Goal: Information Seeking & Learning: Find specific fact

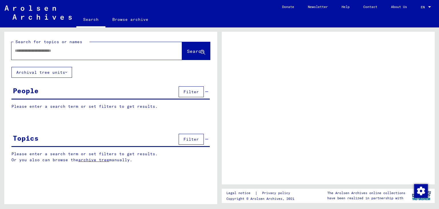
click at [124, 51] on input "text" at bounding box center [91, 51] width 153 height 6
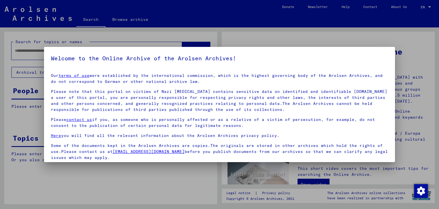
scroll to position [44, 0]
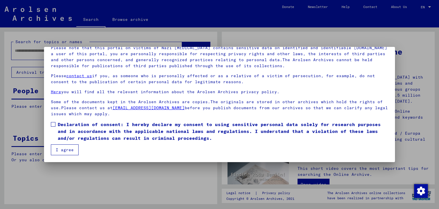
click at [54, 124] on span at bounding box center [53, 124] width 5 height 5
click at [65, 148] on button "I agree" at bounding box center [65, 149] width 28 height 11
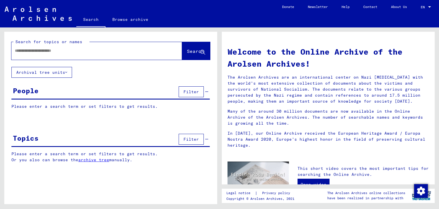
click at [47, 53] on input "text" at bounding box center [90, 51] width 150 height 6
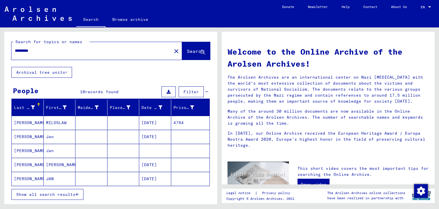
click at [156, 149] on mat-cell at bounding box center [155, 151] width 32 height 14
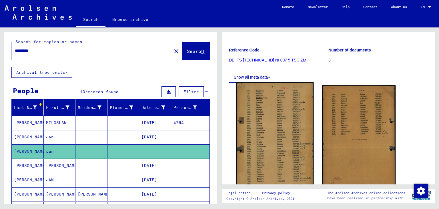
scroll to position [63, 0]
click at [283, 106] on img at bounding box center [274, 136] width 77 height 108
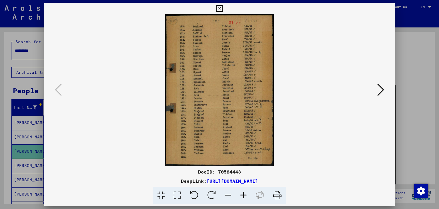
click at [222, 9] on icon at bounding box center [219, 8] width 7 height 7
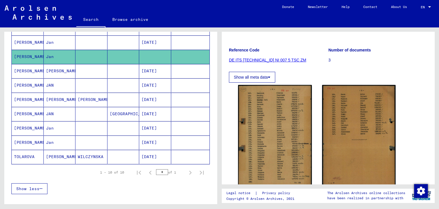
scroll to position [0, 0]
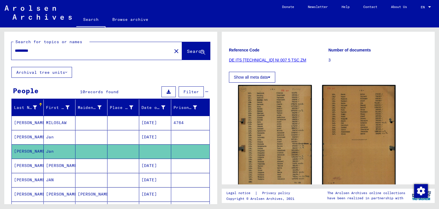
click at [89, 51] on input "*********" at bounding box center [91, 51] width 153 height 6
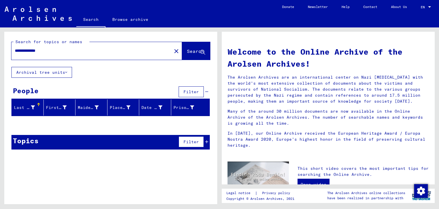
click at [18, 50] on input "**********" at bounding box center [90, 51] width 150 height 6
type input "**********"
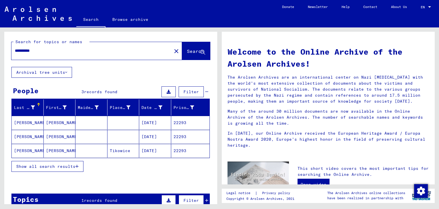
click at [183, 120] on mat-cell "22293" at bounding box center [190, 123] width 39 height 14
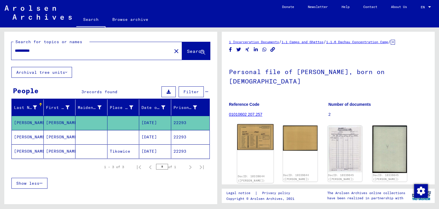
click at [258, 131] on img at bounding box center [255, 137] width 36 height 26
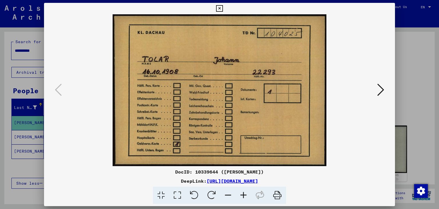
drag, startPoint x: 305, startPoint y: 179, endPoint x: 148, endPoint y: 181, distance: 157.6
click at [148, 181] on div "DeepLink: https://collections.arolsen-archives.org/en/document/10339644" at bounding box center [219, 180] width 351 height 7
copy link "https://collections.arolsen-archives.org/en/document/10339644"
click at [380, 88] on icon at bounding box center [380, 90] width 7 height 14
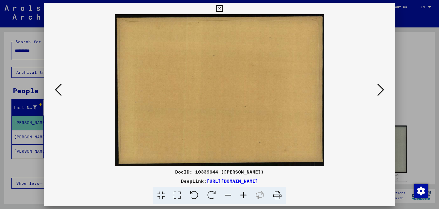
click at [380, 88] on icon at bounding box center [380, 90] width 7 height 14
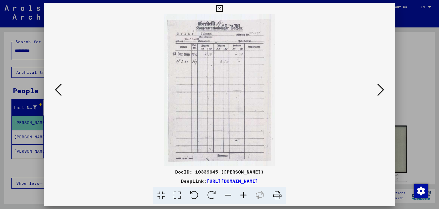
click at [380, 91] on icon at bounding box center [380, 90] width 7 height 14
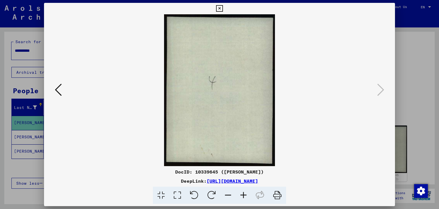
click at [222, 5] on icon at bounding box center [219, 8] width 7 height 7
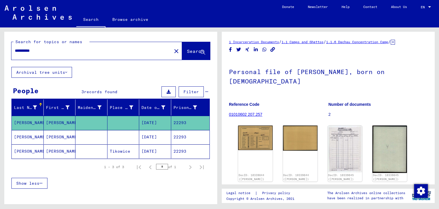
click at [157, 135] on mat-cell "10/16/1908" at bounding box center [155, 137] width 32 height 14
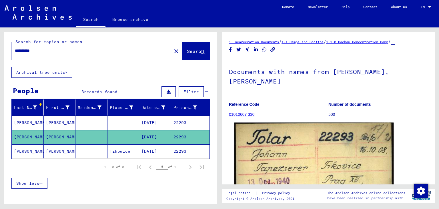
click at [271, 135] on img at bounding box center [313, 182] width 159 height 121
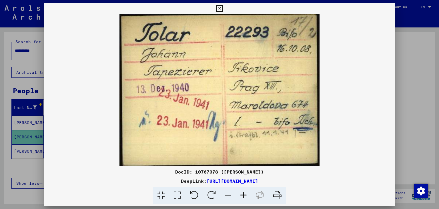
drag, startPoint x: 325, startPoint y: 180, endPoint x: 148, endPoint y: 182, distance: 176.7
click at [148, 182] on div "DeepLink: https://collections.arolsen-archives.org/en/document/10767378" at bounding box center [219, 180] width 351 height 7
copy link "https://collections.arolsen-archives.org/en/document/10767378"
click at [222, 9] on icon at bounding box center [219, 8] width 7 height 7
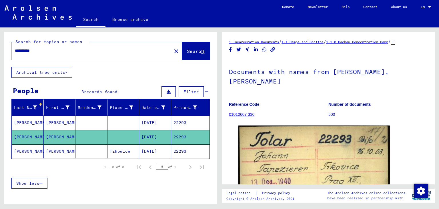
click at [154, 154] on mat-cell "10/16/1908" at bounding box center [155, 151] width 32 height 14
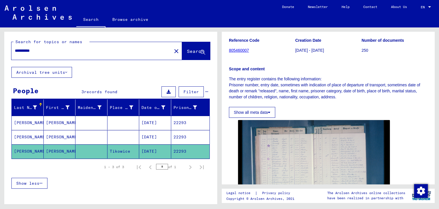
scroll to position [126, 0]
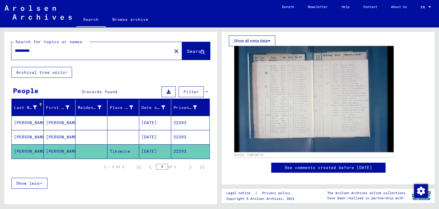
click at [306, 106] on img at bounding box center [313, 99] width 159 height 106
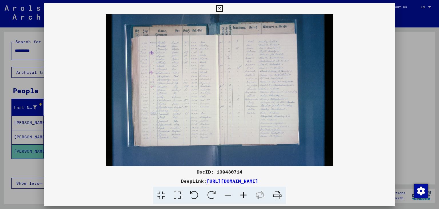
drag, startPoint x: 325, startPoint y: 179, endPoint x: 145, endPoint y: 180, distance: 179.9
click at [145, 180] on div "DeepLink: https://collections.arolsen-archives.org/en/document/130430714" at bounding box center [219, 180] width 351 height 7
copy div "https://collections.arolsen-archives.org/en/document/130430714"
click at [208, 97] on img at bounding box center [219, 90] width 351 height 152
click at [222, 8] on icon at bounding box center [219, 8] width 7 height 7
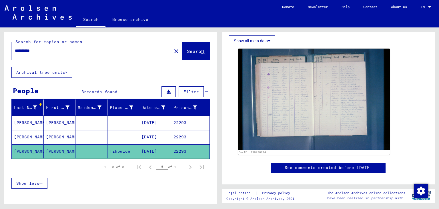
scroll to position [0, 0]
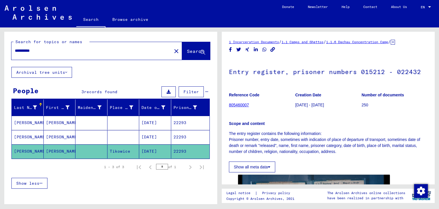
click at [158, 136] on mat-cell "10/16/1908" at bounding box center [155, 137] width 32 height 14
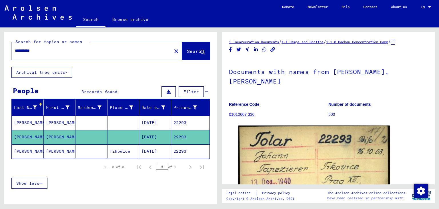
click at [160, 124] on mat-cell "10/16/1908" at bounding box center [155, 123] width 32 height 14
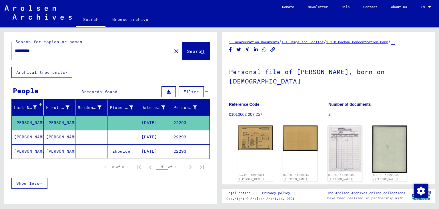
click at [142, 149] on mat-cell "10/16/1908" at bounding box center [155, 151] width 32 height 14
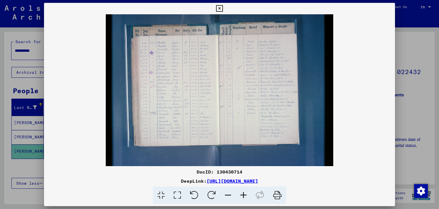
click at [215, 98] on img at bounding box center [219, 90] width 351 height 152
click at [243, 194] on icon at bounding box center [243, 194] width 15 height 17
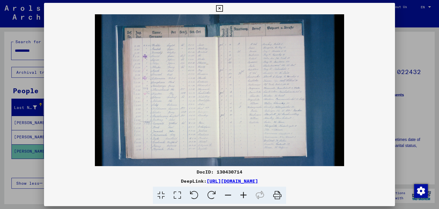
click at [243, 194] on icon at bounding box center [243, 194] width 15 height 17
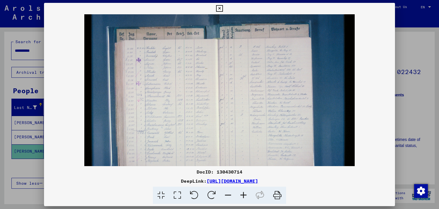
click at [243, 194] on icon at bounding box center [243, 194] width 15 height 17
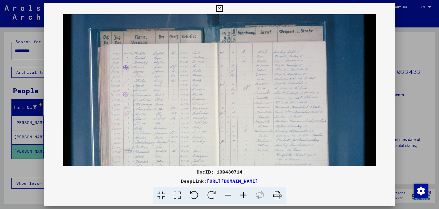
click at [243, 194] on icon at bounding box center [243, 194] width 15 height 17
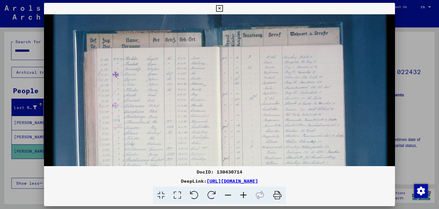
click at [243, 194] on icon at bounding box center [243, 194] width 15 height 17
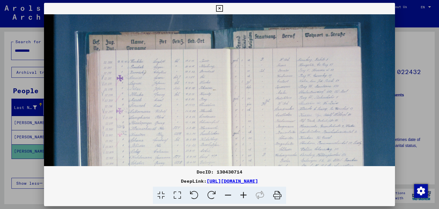
click at [243, 194] on icon at bounding box center [243, 194] width 15 height 17
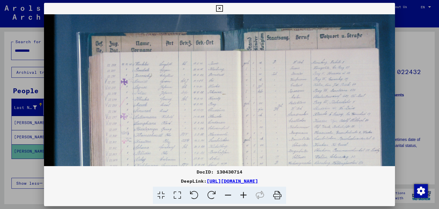
click at [243, 194] on icon at bounding box center [243, 194] width 15 height 17
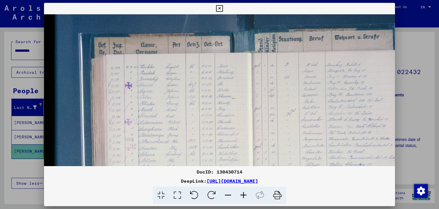
click at [222, 9] on icon at bounding box center [219, 8] width 7 height 7
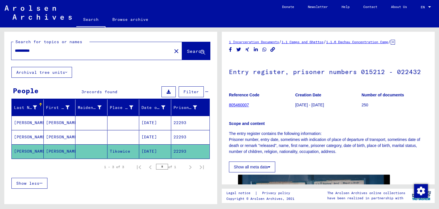
drag, startPoint x: 45, startPoint y: 51, endPoint x: 0, endPoint y: 46, distance: 44.8
click at [15, 48] on input "**********" at bounding box center [91, 51] width 153 height 6
type input "**********"
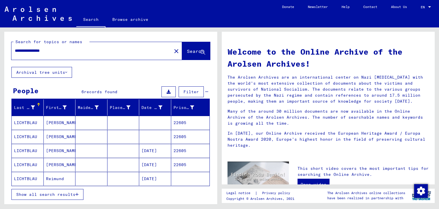
click at [162, 150] on mat-cell "08/21/1903" at bounding box center [155, 151] width 32 height 14
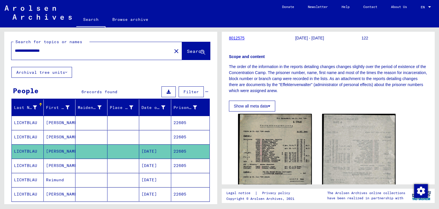
scroll to position [94, 0]
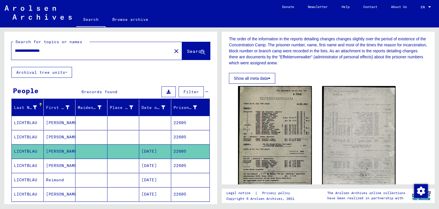
click at [154, 162] on mat-cell "08/21/1903" at bounding box center [155, 165] width 32 height 14
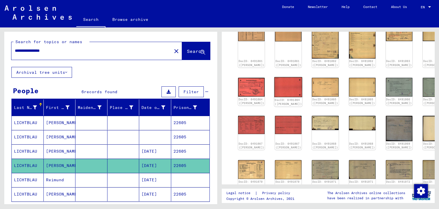
scroll to position [31, 0]
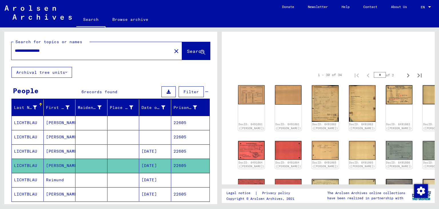
click at [149, 181] on mat-cell "08/21/1903" at bounding box center [155, 180] width 32 height 14
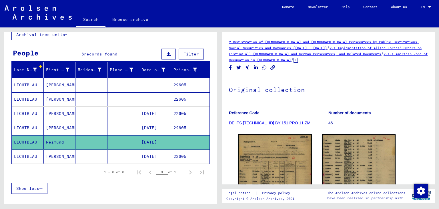
scroll to position [63, 0]
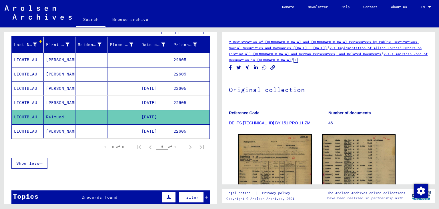
click at [159, 126] on mat-cell "08/21/1903" at bounding box center [155, 131] width 32 height 14
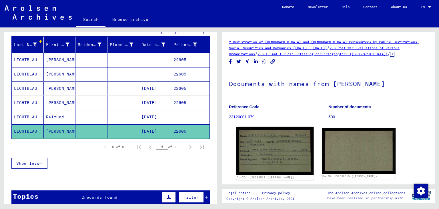
click at [254, 139] on img at bounding box center [274, 151] width 77 height 48
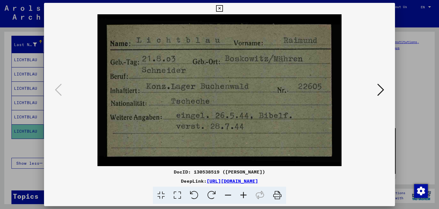
drag, startPoint x: 324, startPoint y: 181, endPoint x: 147, endPoint y: 180, distance: 177.0
click at [147, 180] on div "DeepLink: https://collections.arolsen-archives.org/en/document/130538519" at bounding box center [219, 180] width 351 height 7
copy link "https://collections.arolsen-archives.org/en/document/130538519"
click at [379, 87] on icon at bounding box center [380, 90] width 7 height 14
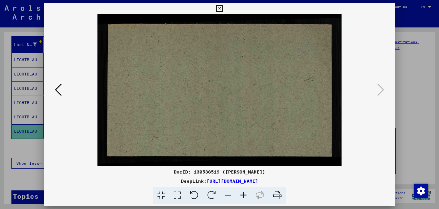
click at [222, 9] on icon at bounding box center [219, 8] width 7 height 7
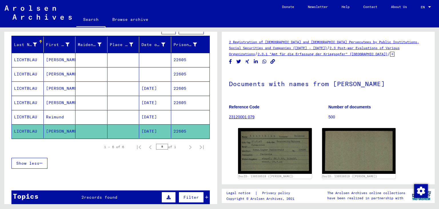
click at [151, 116] on mat-cell "08/21/1903" at bounding box center [155, 117] width 32 height 14
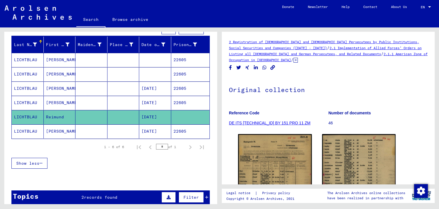
click at [155, 128] on mat-cell "08/21/1903" at bounding box center [155, 131] width 32 height 14
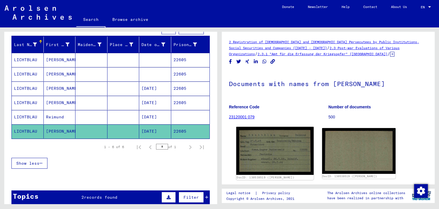
click at [279, 148] on img at bounding box center [274, 151] width 77 height 48
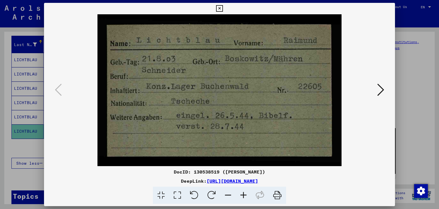
click at [222, 11] on icon at bounding box center [219, 8] width 7 height 7
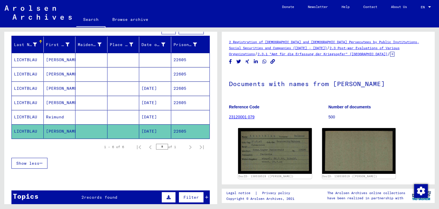
click at [152, 85] on mat-cell "08/21/1903" at bounding box center [155, 88] width 32 height 14
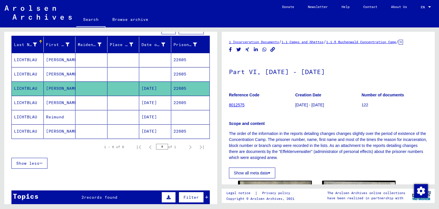
click at [159, 103] on mat-cell "08/21/1903" at bounding box center [155, 103] width 32 height 14
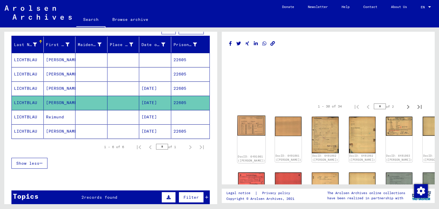
click at [246, 118] on img at bounding box center [251, 125] width 28 height 20
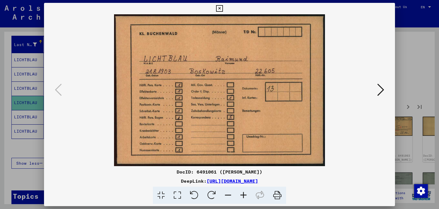
click at [382, 90] on icon at bounding box center [380, 90] width 7 height 14
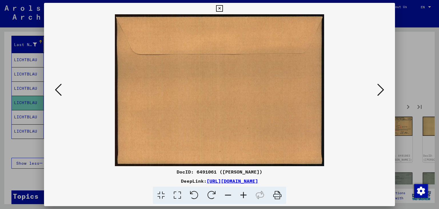
click at [382, 90] on icon at bounding box center [380, 90] width 7 height 14
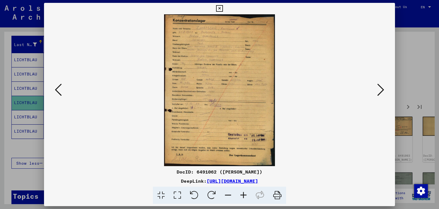
click at [381, 89] on icon at bounding box center [380, 90] width 7 height 14
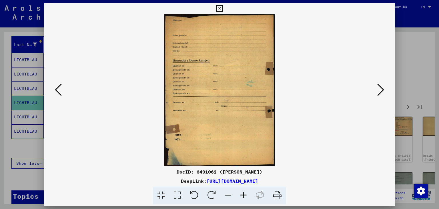
click at [381, 89] on icon at bounding box center [380, 90] width 7 height 14
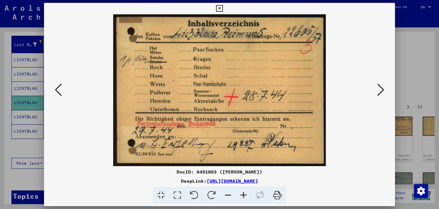
click at [381, 90] on icon at bounding box center [380, 90] width 7 height 14
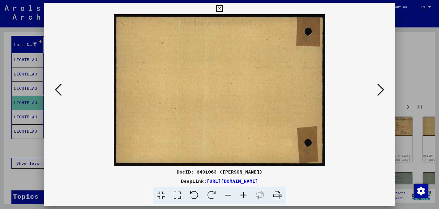
click at [381, 90] on icon at bounding box center [380, 90] width 7 height 14
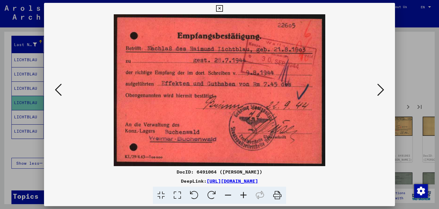
click at [381, 90] on icon at bounding box center [380, 90] width 7 height 14
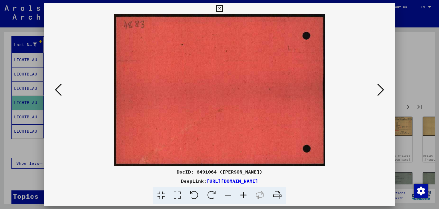
click at [381, 90] on icon at bounding box center [380, 90] width 7 height 14
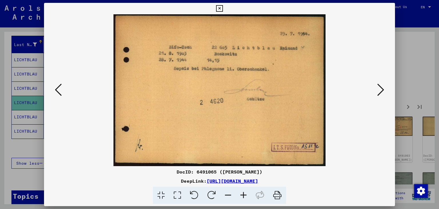
click at [381, 90] on icon at bounding box center [380, 90] width 7 height 14
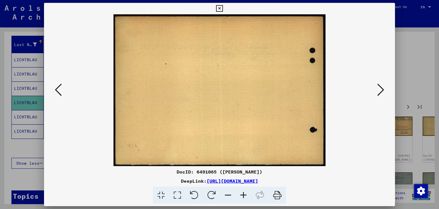
click at [381, 90] on icon at bounding box center [380, 90] width 7 height 14
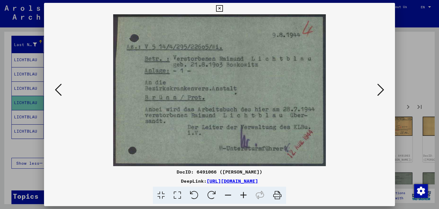
click at [222, 9] on icon at bounding box center [219, 8] width 7 height 7
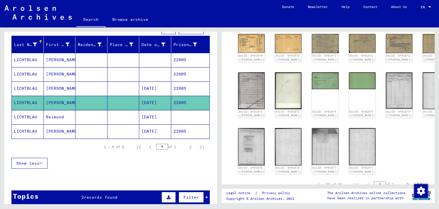
scroll to position [31, 0]
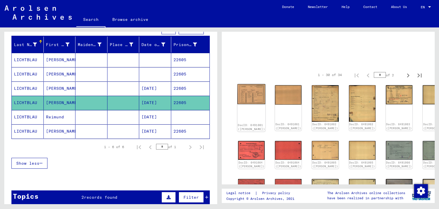
click at [244, 91] on img at bounding box center [251, 94] width 28 height 20
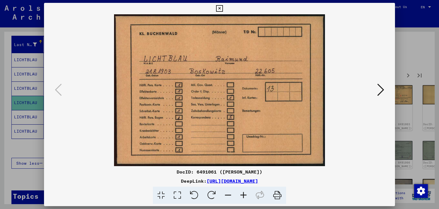
drag, startPoint x: 321, startPoint y: 181, endPoint x: 148, endPoint y: 182, distance: 173.0
click at [148, 182] on div "DeepLink: https://collections.arolsen-archives.org/en/document/6491061" at bounding box center [219, 180] width 351 height 7
copy div "https://collections.arolsen-archives.org/en/document/6491061"
click at [380, 92] on icon at bounding box center [380, 90] width 7 height 14
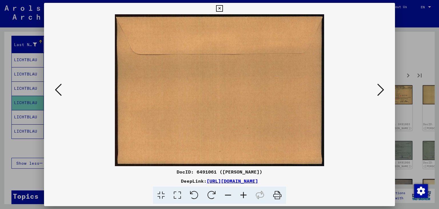
click at [380, 92] on icon at bounding box center [380, 90] width 7 height 14
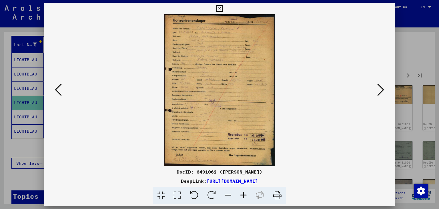
click at [380, 90] on icon at bounding box center [380, 90] width 7 height 14
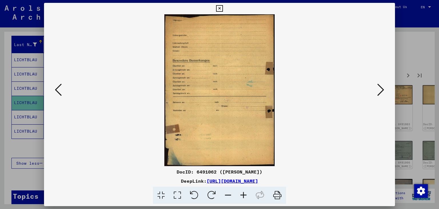
click at [380, 90] on icon at bounding box center [380, 90] width 7 height 14
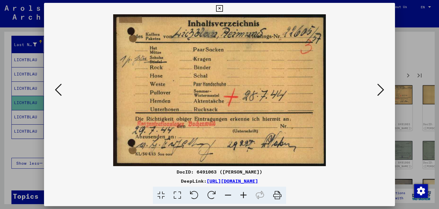
click at [384, 90] on icon at bounding box center [380, 90] width 7 height 14
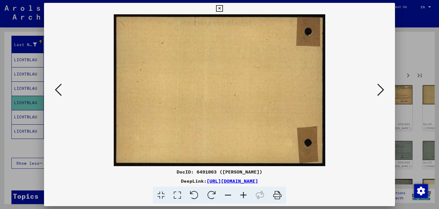
click at [380, 91] on icon at bounding box center [380, 90] width 7 height 14
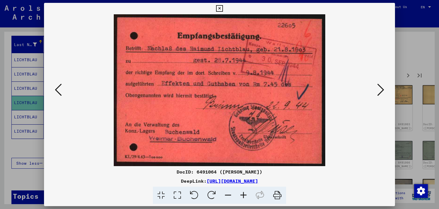
click at [380, 94] on icon at bounding box center [380, 90] width 7 height 14
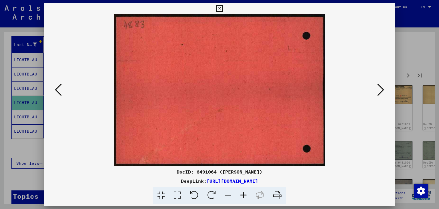
click at [380, 94] on icon at bounding box center [380, 90] width 7 height 14
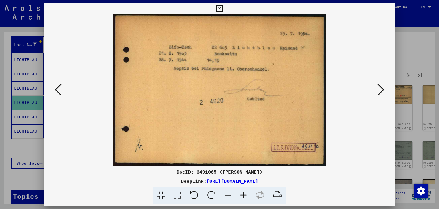
click at [383, 89] on icon at bounding box center [380, 90] width 7 height 14
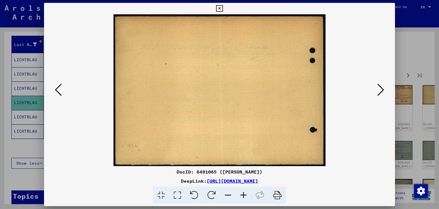
click at [383, 89] on icon at bounding box center [380, 90] width 7 height 14
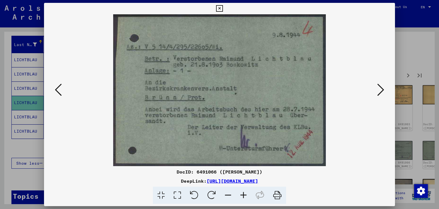
click at [383, 91] on icon at bounding box center [380, 90] width 7 height 14
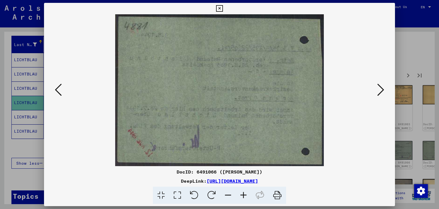
click at [385, 89] on button at bounding box center [380, 90] width 10 height 16
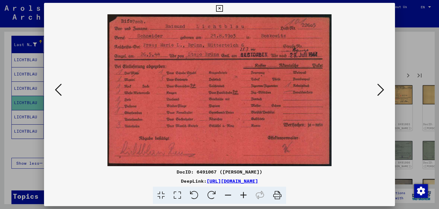
click at [382, 94] on icon at bounding box center [380, 90] width 7 height 14
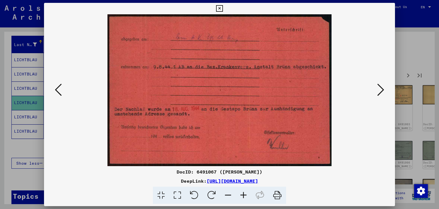
click at [382, 91] on icon at bounding box center [380, 90] width 7 height 14
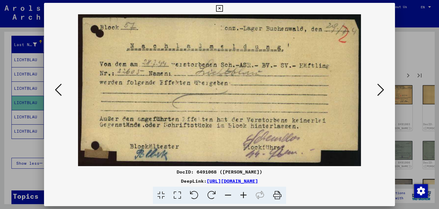
click at [379, 90] on icon at bounding box center [380, 90] width 7 height 14
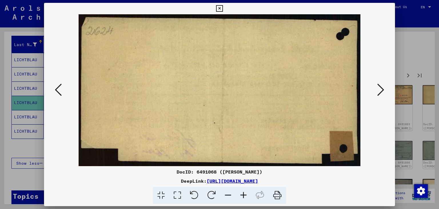
click at [379, 90] on icon at bounding box center [380, 90] width 7 height 14
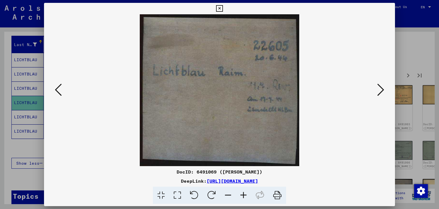
click at [382, 89] on icon at bounding box center [380, 90] width 7 height 14
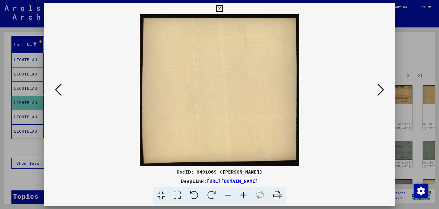
click at [382, 89] on icon at bounding box center [380, 90] width 7 height 14
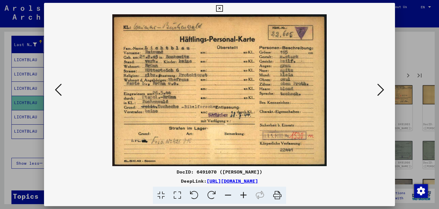
click at [381, 92] on icon at bounding box center [380, 90] width 7 height 14
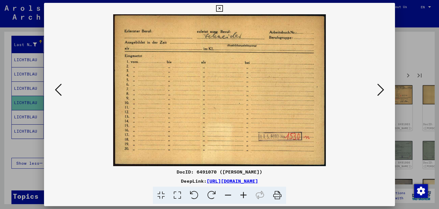
click at [380, 92] on icon at bounding box center [380, 90] width 7 height 14
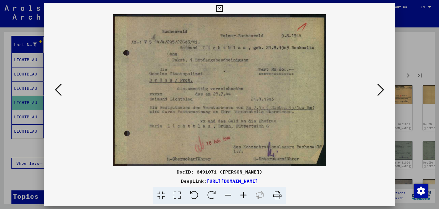
click at [380, 90] on icon at bounding box center [380, 90] width 7 height 14
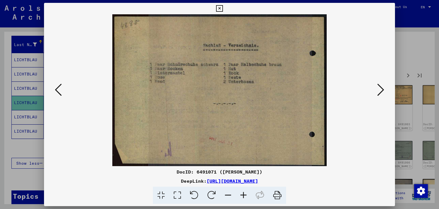
click at [381, 90] on icon at bounding box center [380, 90] width 7 height 14
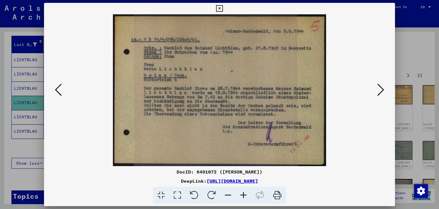
click at [381, 91] on icon at bounding box center [380, 90] width 7 height 14
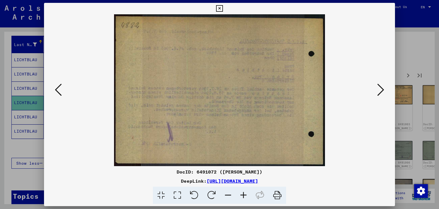
click at [381, 91] on icon at bounding box center [380, 90] width 7 height 14
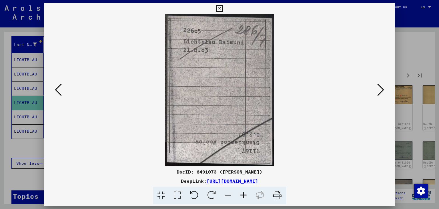
click at [384, 91] on button at bounding box center [380, 90] width 10 height 16
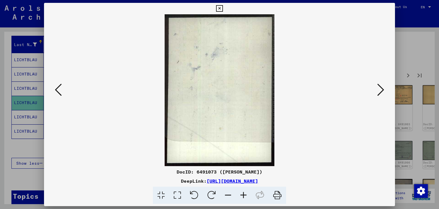
click at [384, 91] on button at bounding box center [380, 90] width 10 height 16
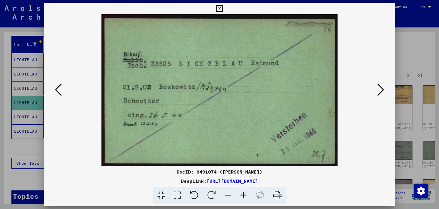
click at [384, 94] on icon at bounding box center [380, 90] width 7 height 14
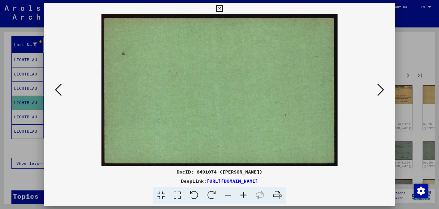
click at [384, 94] on icon at bounding box center [380, 90] width 7 height 14
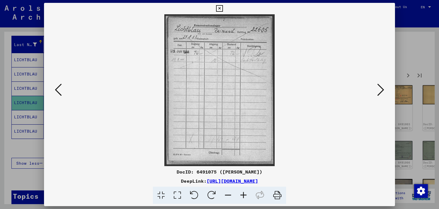
click at [383, 91] on icon at bounding box center [380, 90] width 7 height 14
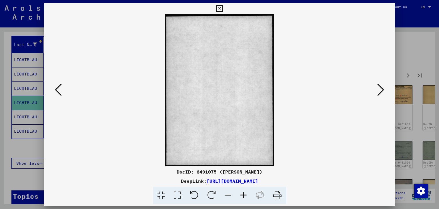
click at [383, 91] on icon at bounding box center [380, 90] width 7 height 14
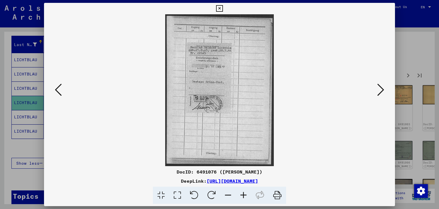
click at [382, 94] on icon at bounding box center [380, 90] width 7 height 14
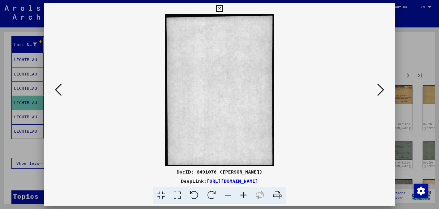
click at [382, 94] on icon at bounding box center [380, 90] width 7 height 14
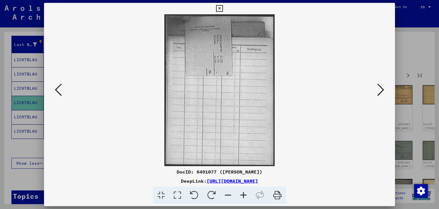
click at [382, 89] on icon at bounding box center [380, 90] width 7 height 14
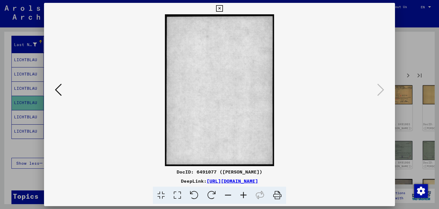
click at [222, 7] on icon at bounding box center [219, 8] width 7 height 7
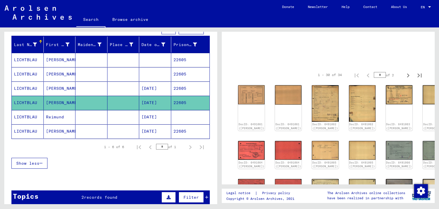
click at [157, 86] on mat-cell "08/21/1903" at bounding box center [155, 88] width 32 height 14
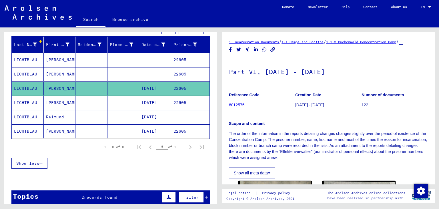
click at [159, 115] on mat-cell "08/21/1903" at bounding box center [155, 117] width 32 height 14
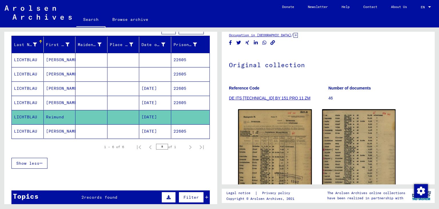
scroll to position [63, 0]
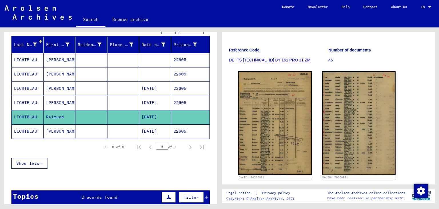
click at [278, 112] on img at bounding box center [275, 122] width 74 height 103
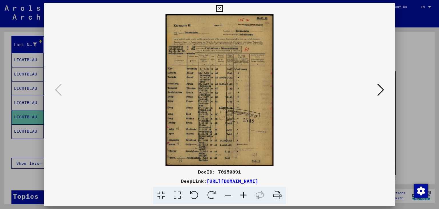
click at [384, 94] on icon at bounding box center [380, 90] width 7 height 14
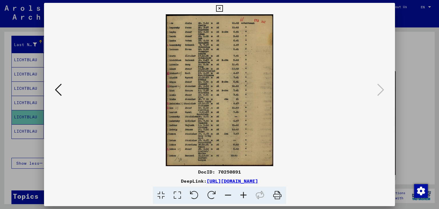
click at [55, 93] on icon at bounding box center [58, 90] width 7 height 14
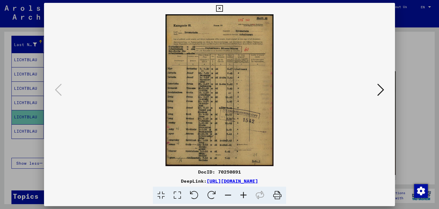
drag, startPoint x: 325, startPoint y: 181, endPoint x: 145, endPoint y: 181, distance: 179.3
click at [148, 182] on div "DeepLink: https://collections.arolsen-archives.org/en/document/70250891" at bounding box center [219, 180] width 351 height 7
copy link "https://collections.arolsen-archives.org/en/document/70250891"
click at [381, 91] on icon at bounding box center [380, 90] width 7 height 14
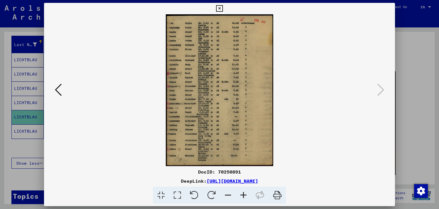
click at [222, 9] on icon at bounding box center [219, 8] width 7 height 7
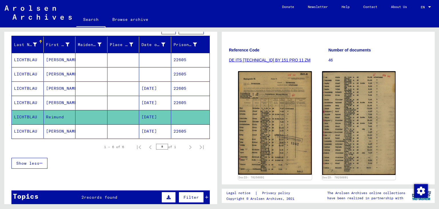
click at [161, 129] on mat-cell "08/21/1903" at bounding box center [155, 131] width 32 height 14
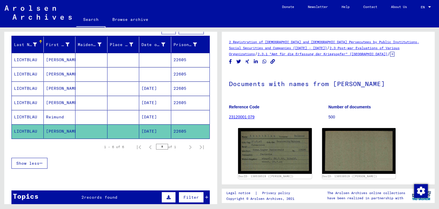
click at [162, 91] on mat-cell "08/21/1903" at bounding box center [155, 88] width 32 height 14
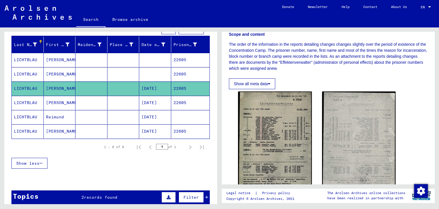
scroll to position [158, 0]
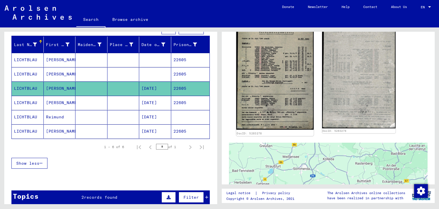
click at [265, 87] on img at bounding box center [274, 74] width 77 height 109
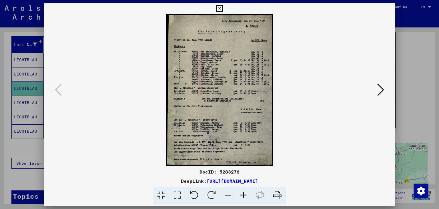
drag, startPoint x: 323, startPoint y: 180, endPoint x: 148, endPoint y: 180, distance: 174.7
click at [148, 181] on div "DeepLink: https://collections.arolsen-archives.org/en/document/5283276" at bounding box center [219, 180] width 351 height 7
copy div "https://collections.arolsen-archives.org/en/document/5283276"
click at [380, 88] on icon at bounding box center [380, 90] width 7 height 14
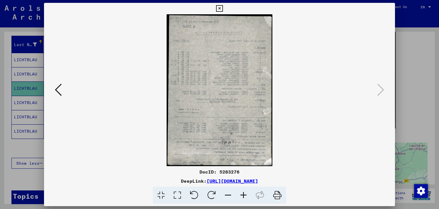
click at [222, 11] on icon at bounding box center [219, 8] width 7 height 7
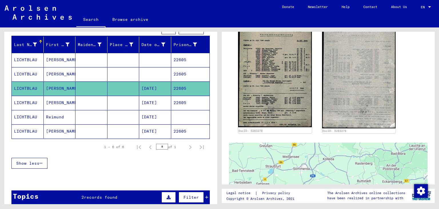
click at [180, 71] on mat-cell "22605" at bounding box center [190, 74] width 39 height 14
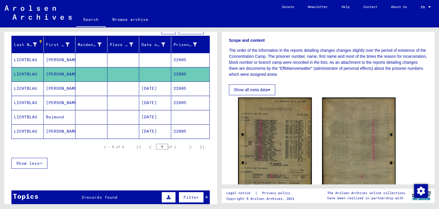
scroll to position [158, 0]
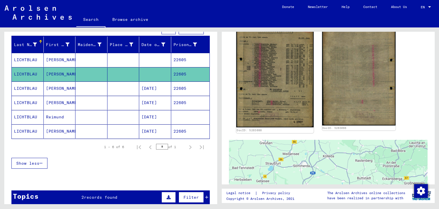
click at [285, 93] on img at bounding box center [274, 73] width 77 height 107
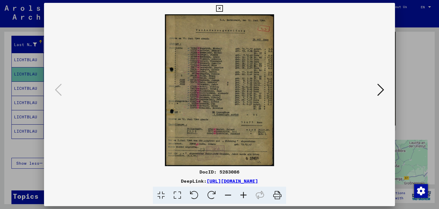
click at [222, 9] on icon at bounding box center [219, 8] width 7 height 7
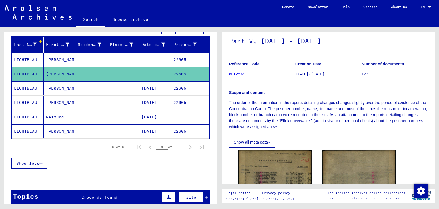
scroll to position [0, 0]
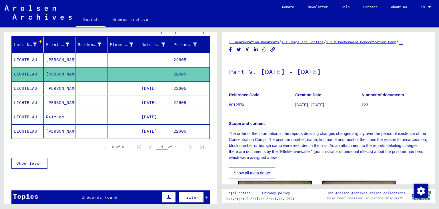
drag, startPoint x: 361, startPoint y: 72, endPoint x: 229, endPoint y: 72, distance: 132.8
copy h1 "Part V, 01.06.1944 - 30.06.1944"
click at [370, 60] on h1 "Part V, 01.06.1944 - 30.06.1944" at bounding box center [328, 71] width 198 height 25
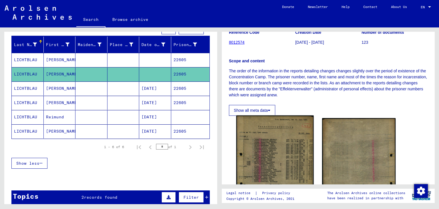
scroll to position [94, 0]
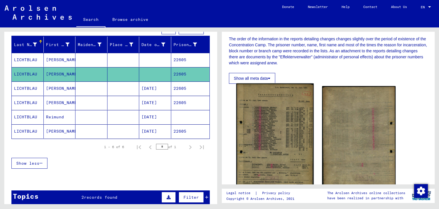
click at [255, 123] on img at bounding box center [274, 136] width 77 height 107
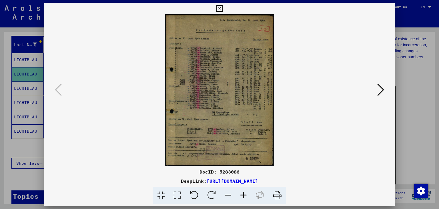
drag, startPoint x: 319, startPoint y: 183, endPoint x: 150, endPoint y: 181, distance: 169.6
click at [150, 181] on div "DocID: 5283086 DeepLink: https://collections.arolsen-archives.org/en/document/5…" at bounding box center [219, 186] width 351 height 36
copy link "https://collections.arolsen-archives.org/en/document/5283086"
click at [380, 91] on icon at bounding box center [380, 90] width 7 height 14
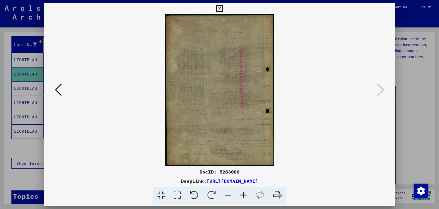
click at [222, 9] on icon at bounding box center [219, 8] width 7 height 7
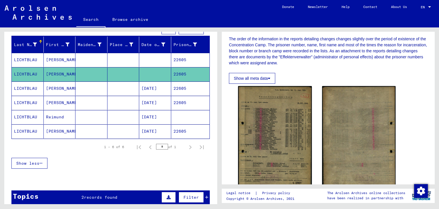
click at [156, 128] on mat-cell "08/21/1903" at bounding box center [155, 131] width 32 height 14
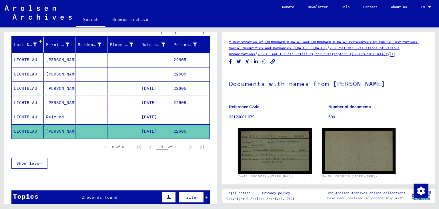
click at [150, 116] on mat-cell "08/21/1903" at bounding box center [155, 117] width 32 height 14
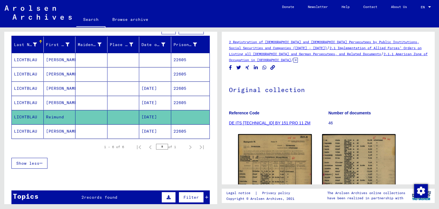
click at [194, 59] on mat-cell "22605" at bounding box center [190, 60] width 39 height 14
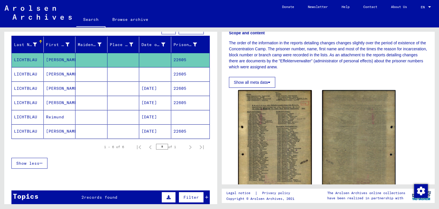
scroll to position [126, 0]
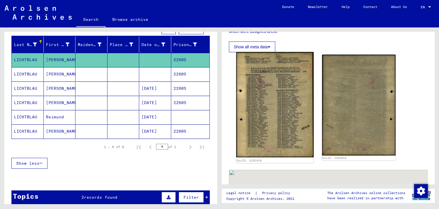
click at [288, 102] on img at bounding box center [274, 104] width 77 height 105
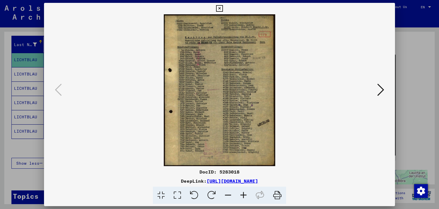
click at [222, 11] on icon at bounding box center [219, 8] width 7 height 7
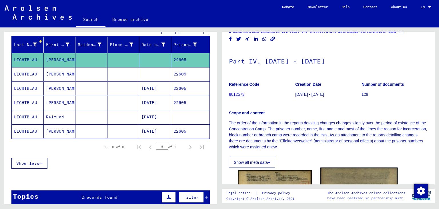
scroll to position [0, 0]
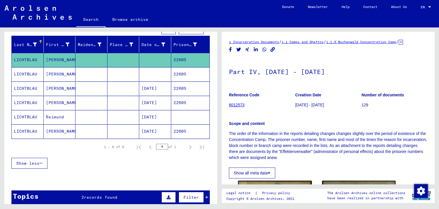
drag, startPoint x: 361, startPoint y: 71, endPoint x: 229, endPoint y: 75, distance: 132.8
copy h1 "Part IV, 01.05.1944 - 21.05.1944"
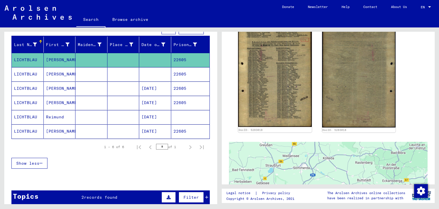
scroll to position [189, 0]
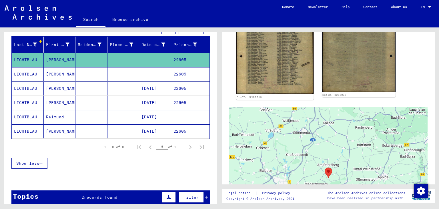
click at [283, 65] on img at bounding box center [274, 41] width 77 height 105
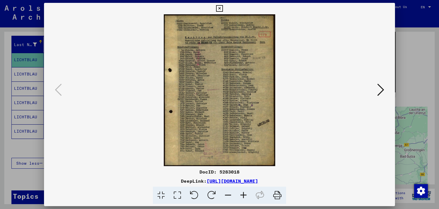
drag, startPoint x: 325, startPoint y: 178, endPoint x: 149, endPoint y: 183, distance: 175.4
click at [149, 183] on div "DeepLink: https://collections.arolsen-archives.org/en/document/5283018" at bounding box center [219, 180] width 351 height 7
click at [380, 94] on icon at bounding box center [380, 90] width 7 height 14
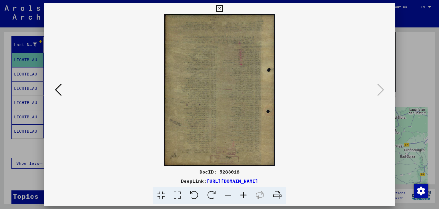
click at [325, 22] on img at bounding box center [219, 90] width 312 height 152
click at [222, 9] on icon at bounding box center [219, 8] width 7 height 7
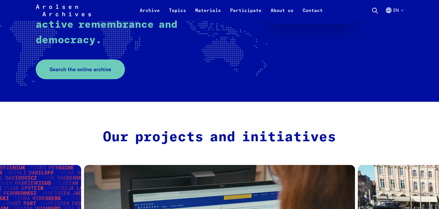
scroll to position [135, 0]
